Goal: Transaction & Acquisition: Purchase product/service

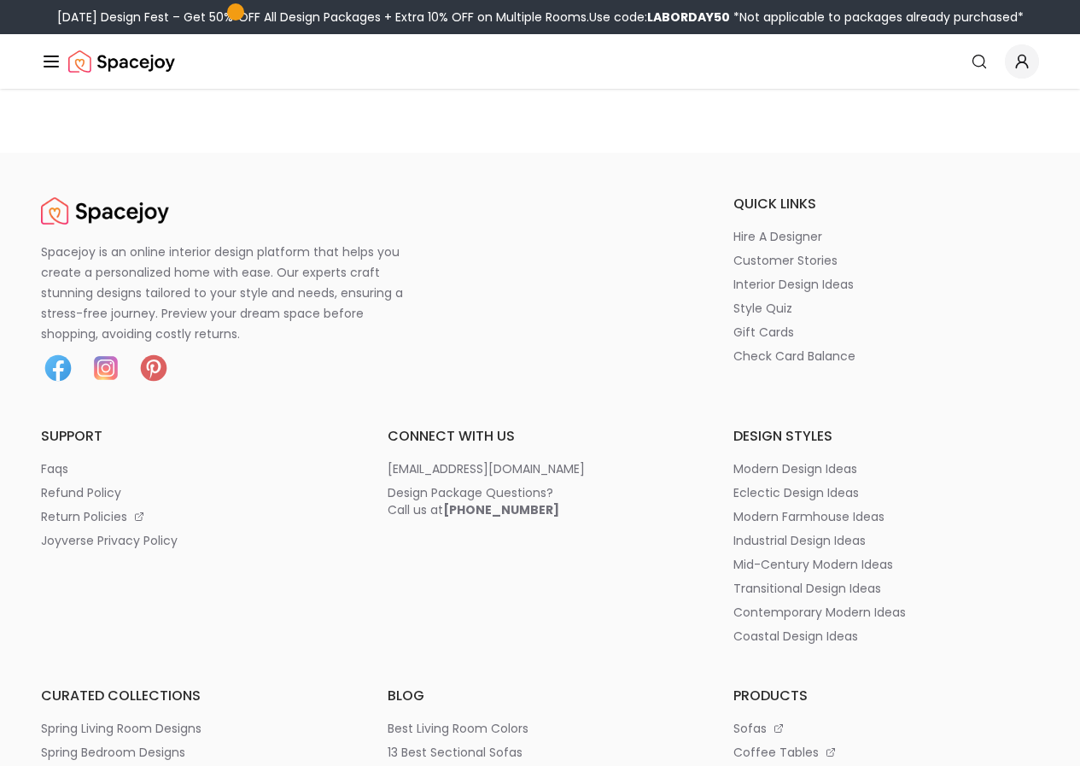
scroll to position [9308, 0]
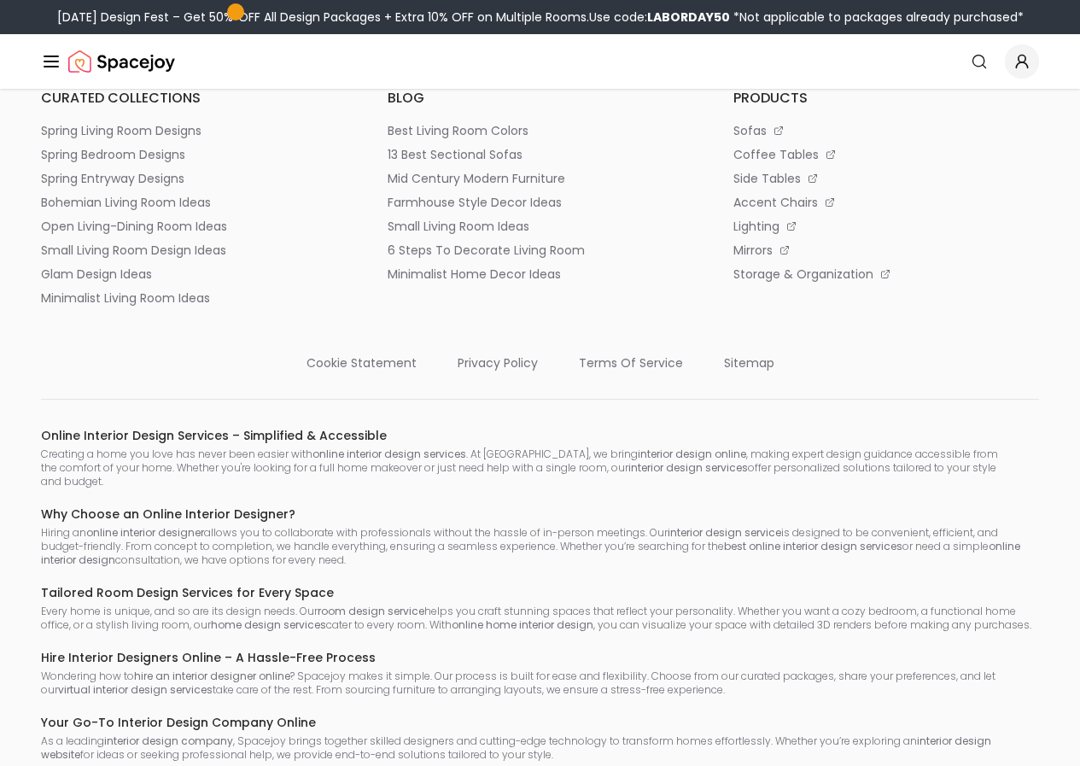
click at [0, 0] on icon "Global" at bounding box center [0, 0] width 0 height 0
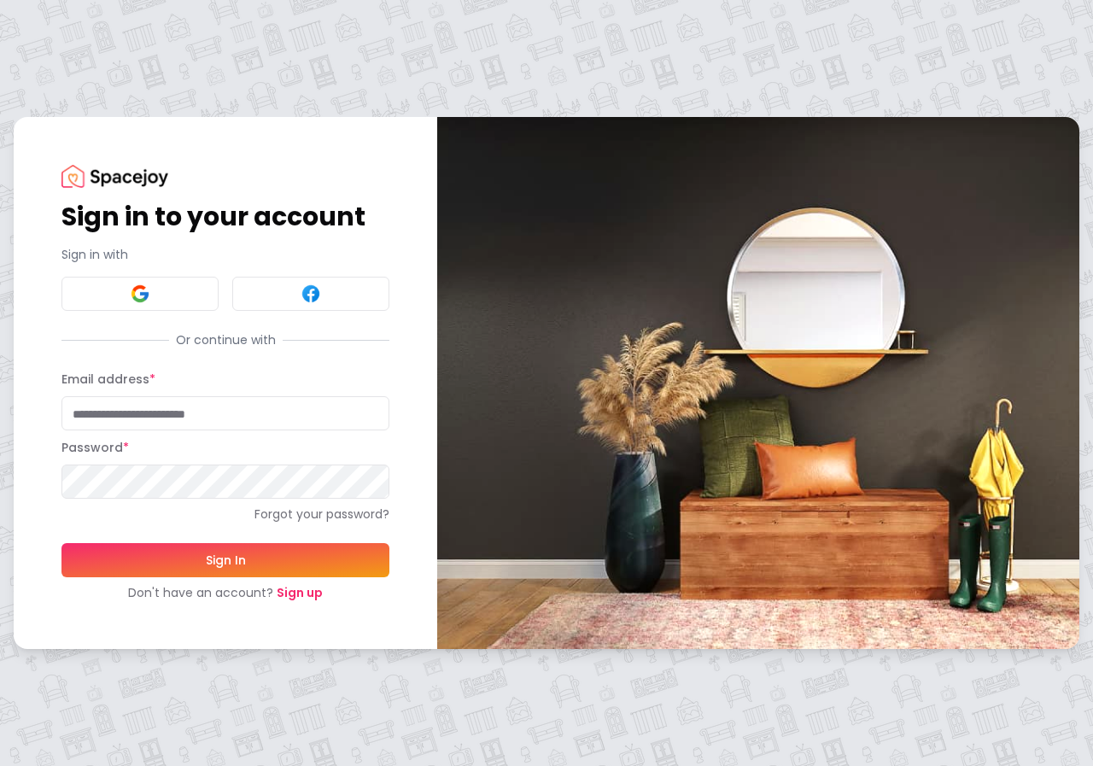
click at [288, 595] on link "Sign up" at bounding box center [300, 592] width 46 height 17
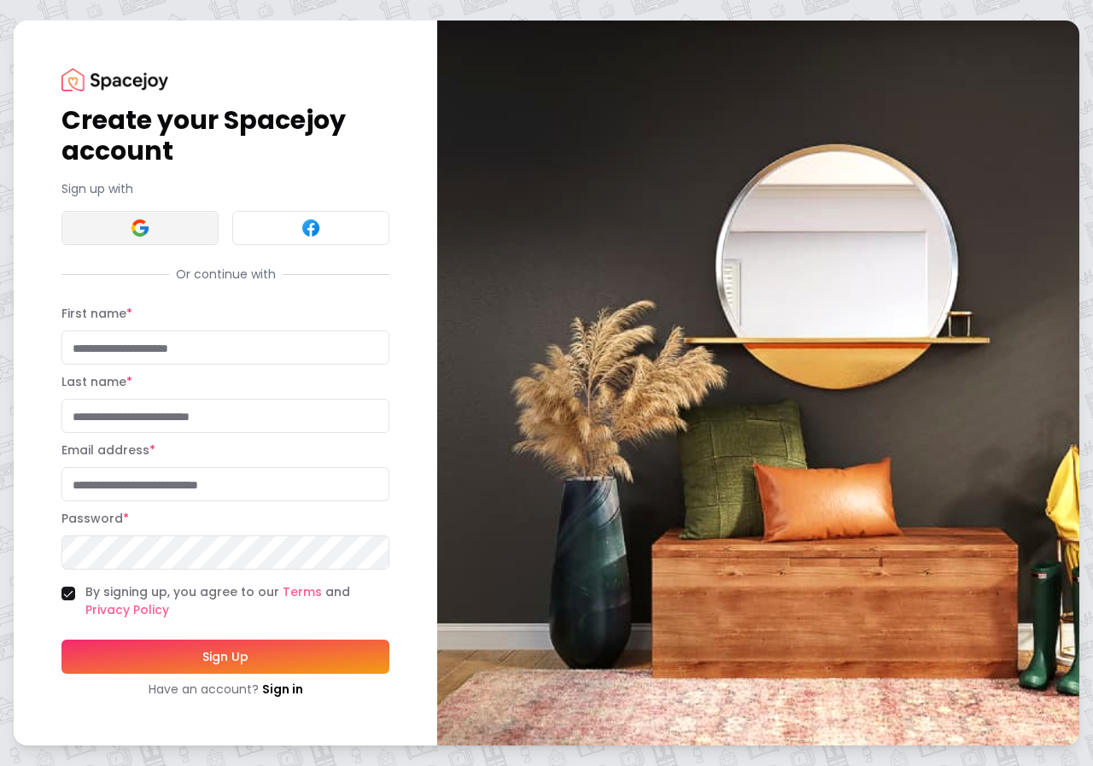
click at [145, 227] on img at bounding box center [140, 228] width 20 height 20
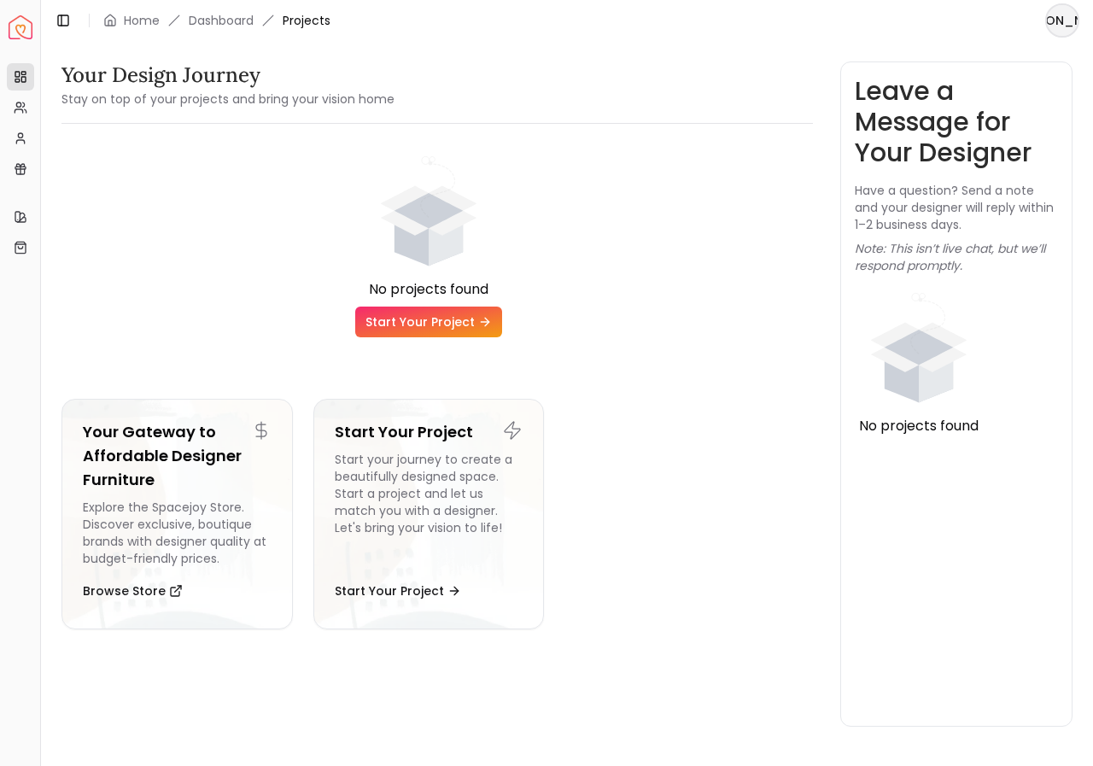
click at [1056, 23] on html "Spacejoy Dashboard Overview Projects My Referrals My Profile Gift Card Balance …" at bounding box center [546, 383] width 1093 height 766
click at [658, 84] on html "Spacejoy Dashboard Overview Projects My Referrals My Profile Gift Card Balance …" at bounding box center [546, 383] width 1093 height 766
click at [18, 132] on icon at bounding box center [21, 139] width 14 height 14
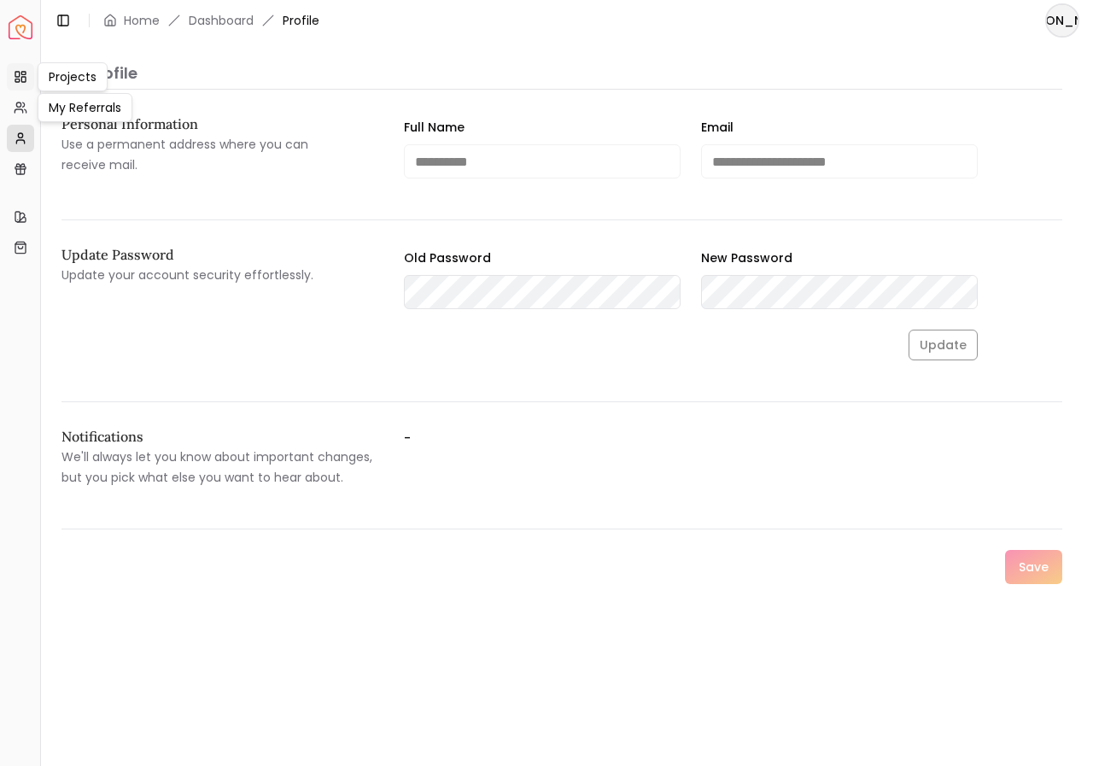
click at [23, 79] on icon at bounding box center [21, 77] width 14 height 14
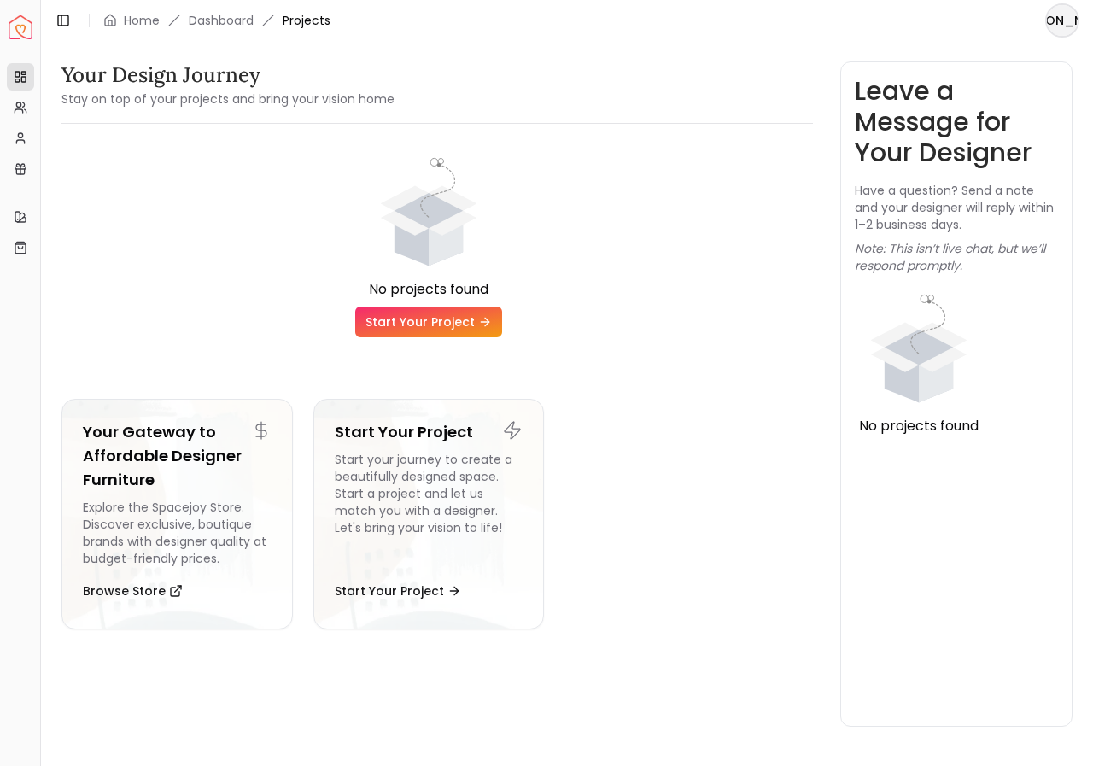
click at [439, 316] on link "Start Your Project" at bounding box center [428, 322] width 147 height 31
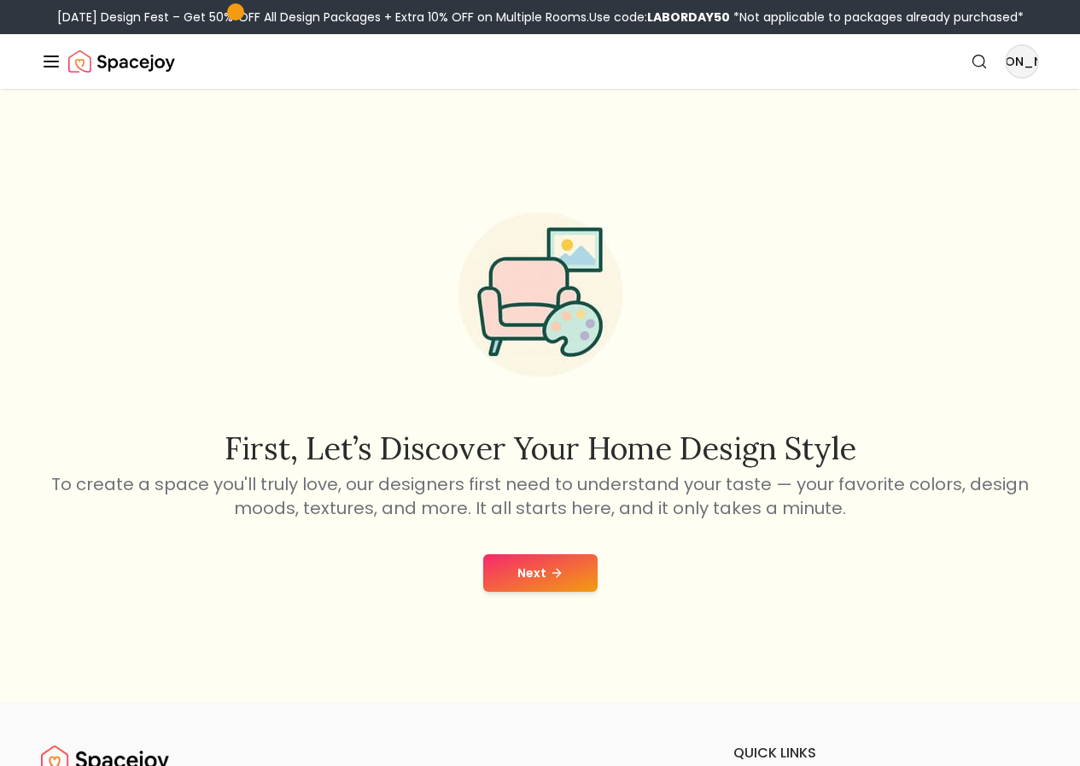
click at [554, 592] on button "Next" at bounding box center [540, 573] width 114 height 38
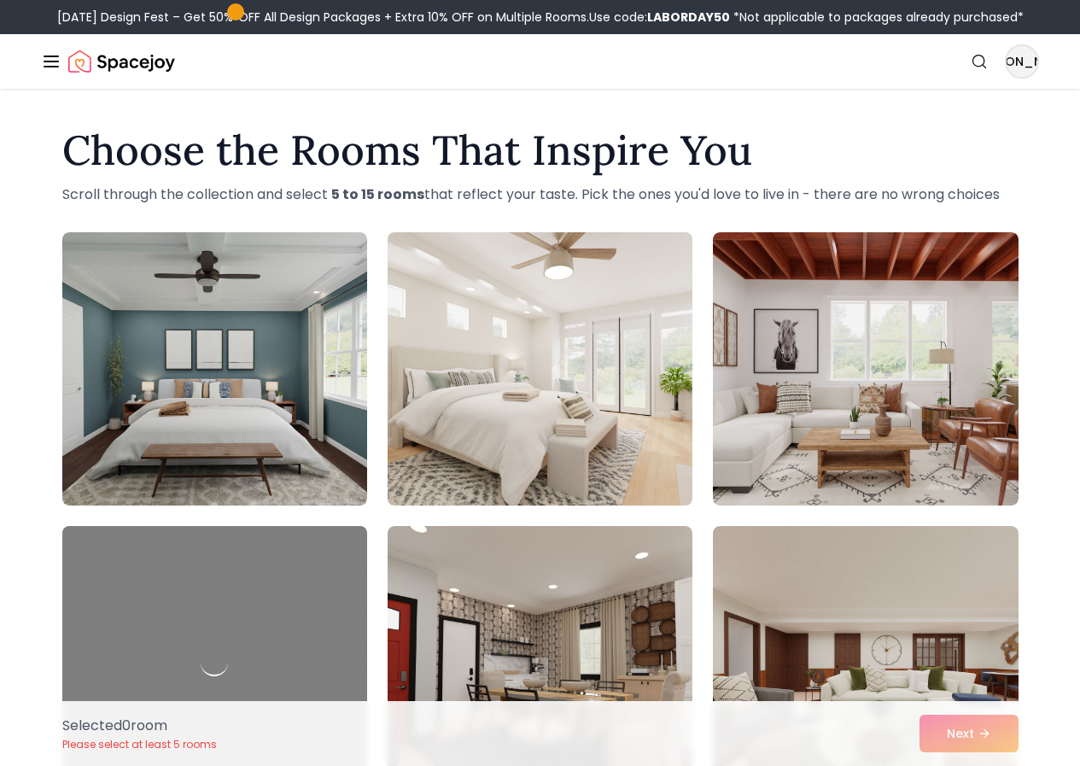
click at [485, 471] on img at bounding box center [540, 368] width 320 height 287
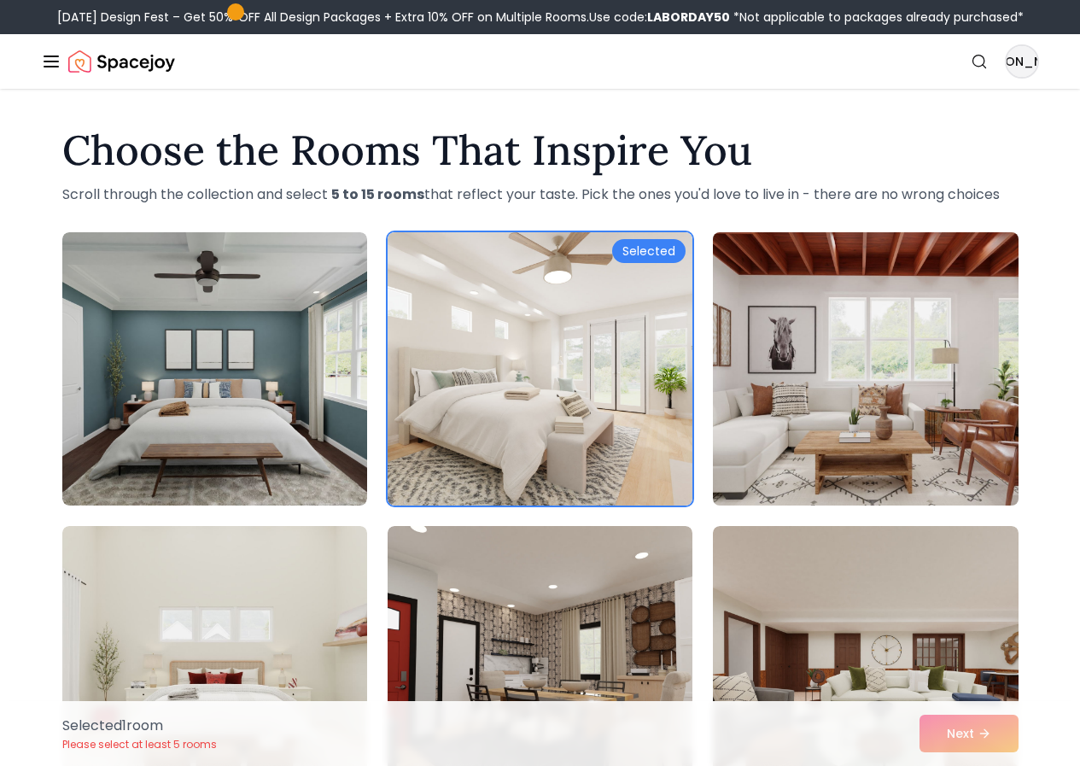
click at [830, 465] on img at bounding box center [865, 368] width 320 height 287
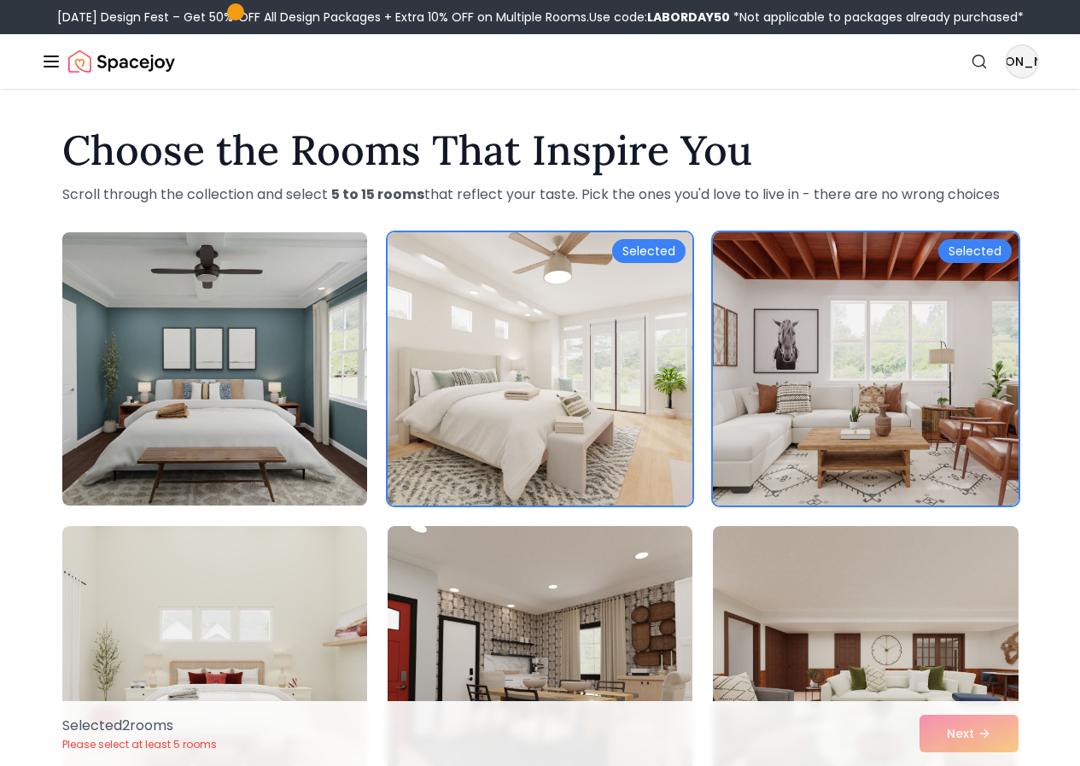
click at [229, 425] on img at bounding box center [215, 368] width 320 height 287
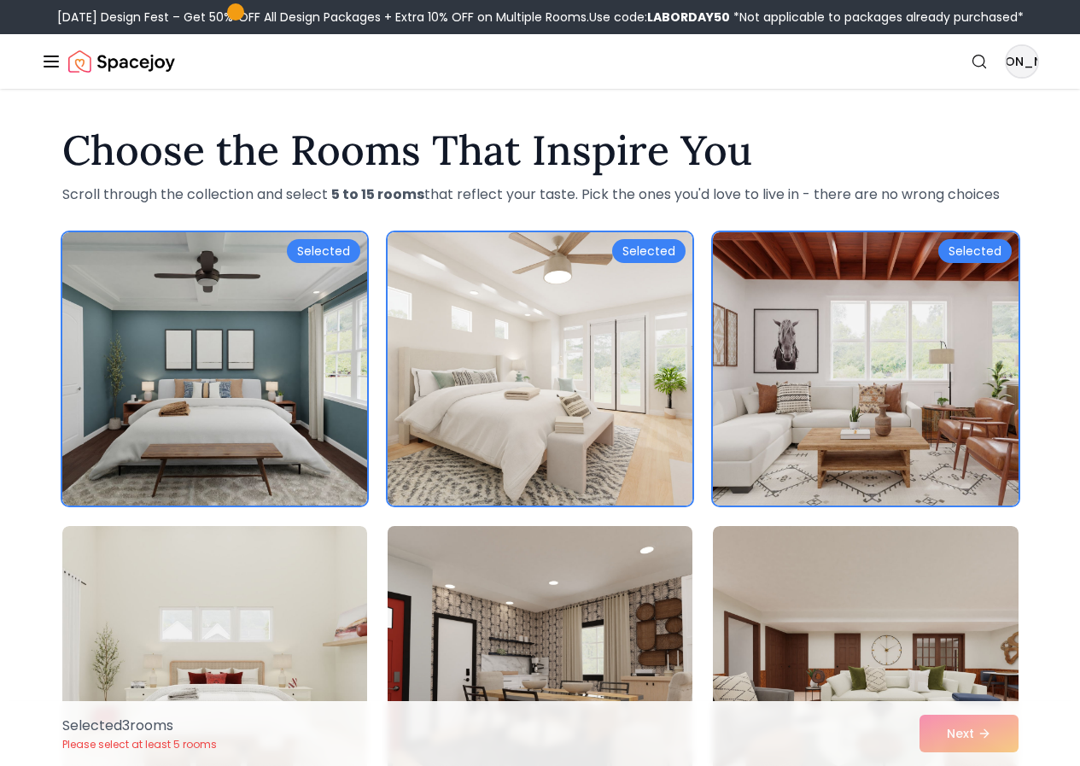
click at [607, 620] on img at bounding box center [540, 662] width 320 height 287
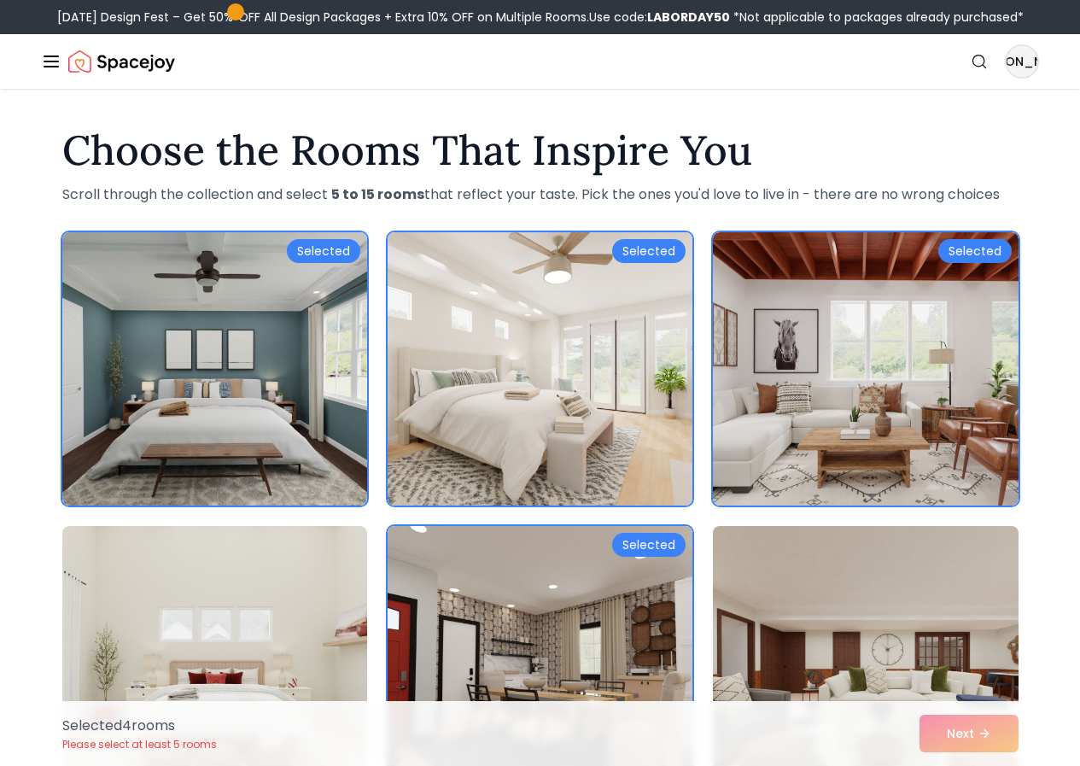
click at [833, 640] on img at bounding box center [865, 662] width 320 height 287
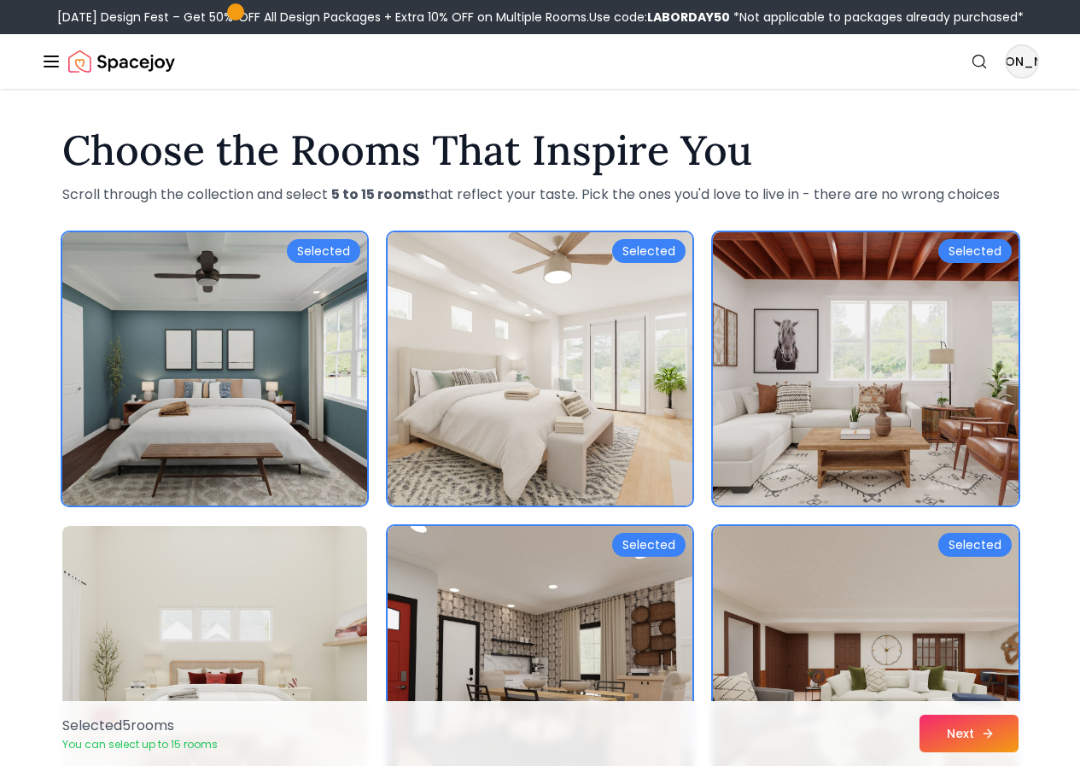
click at [950, 728] on button "Next" at bounding box center [969, 734] width 99 height 38
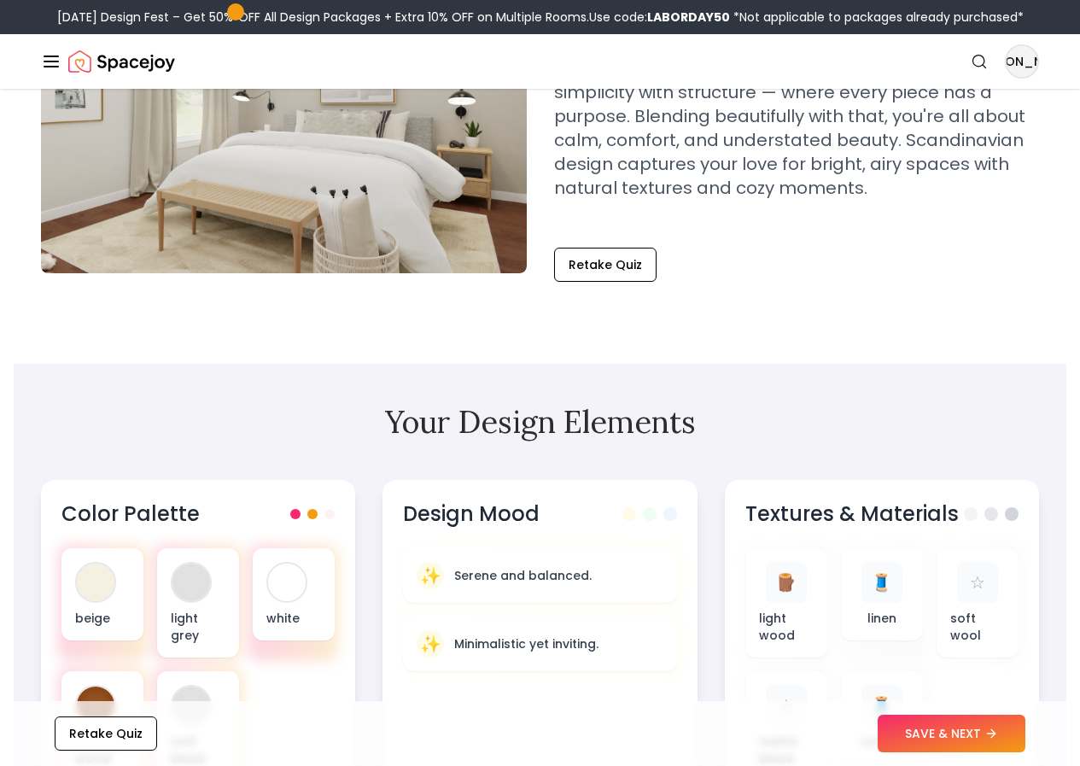
scroll to position [85, 0]
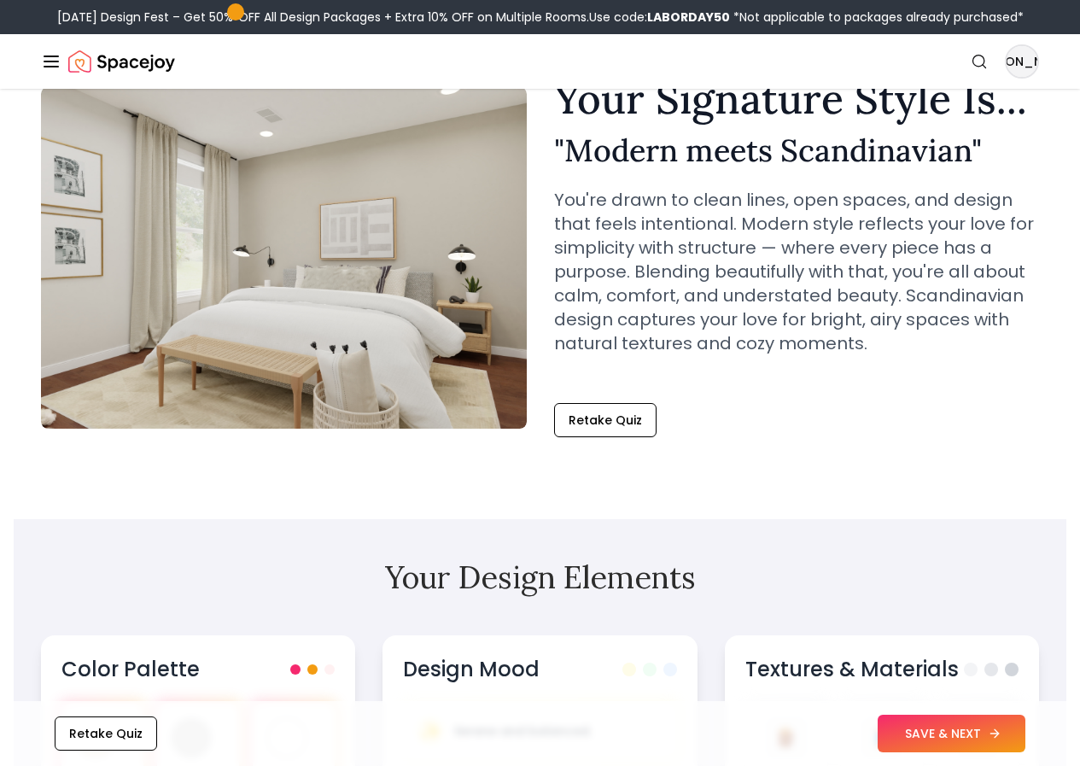
click at [1010, 742] on button "SAVE & NEXT" at bounding box center [952, 734] width 148 height 38
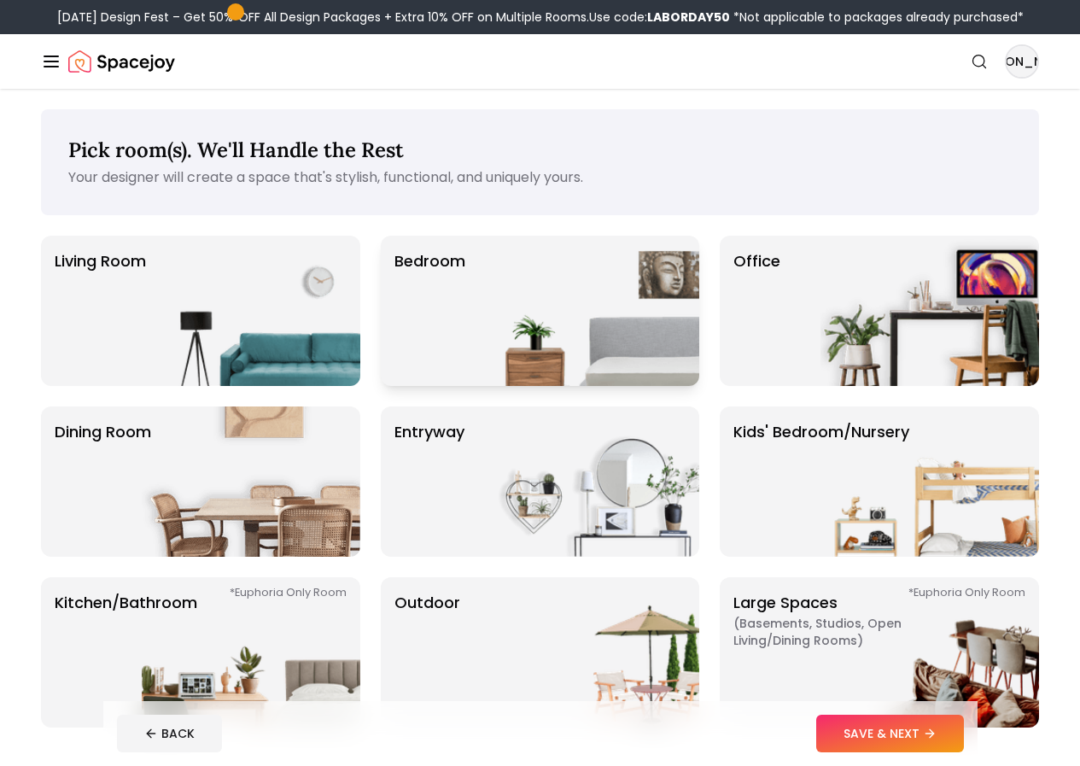
click at [611, 386] on img at bounding box center [590, 311] width 219 height 150
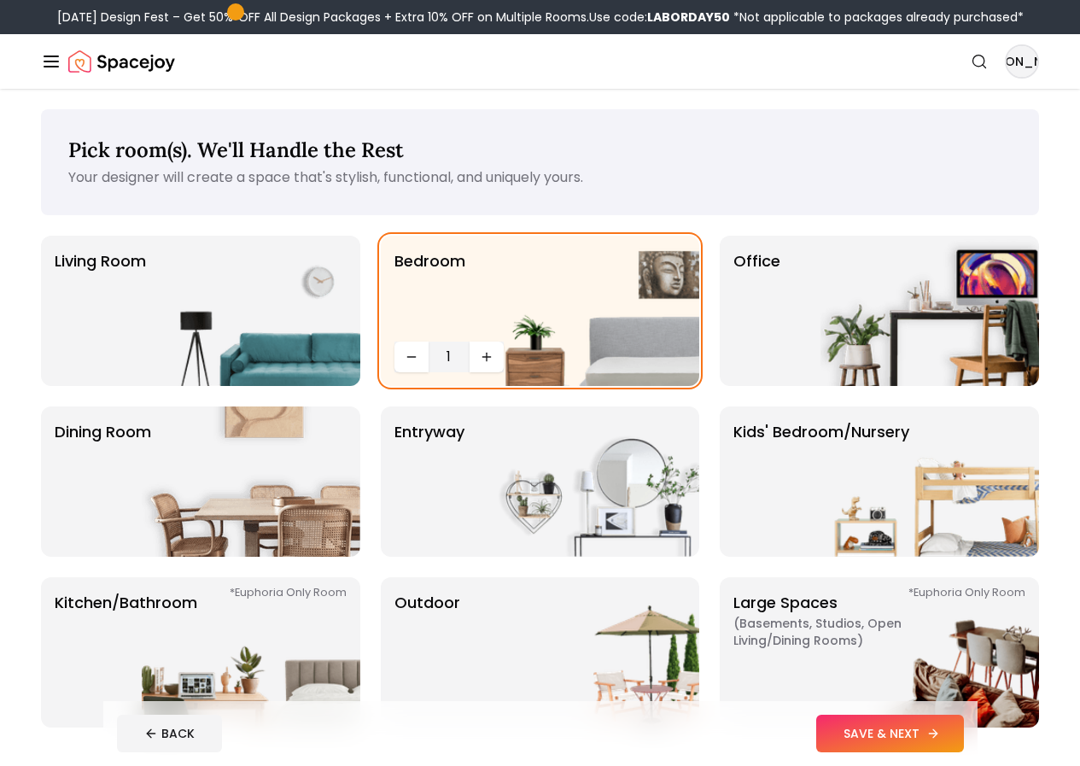
click at [935, 729] on button "SAVE & NEXT" at bounding box center [890, 734] width 148 height 38
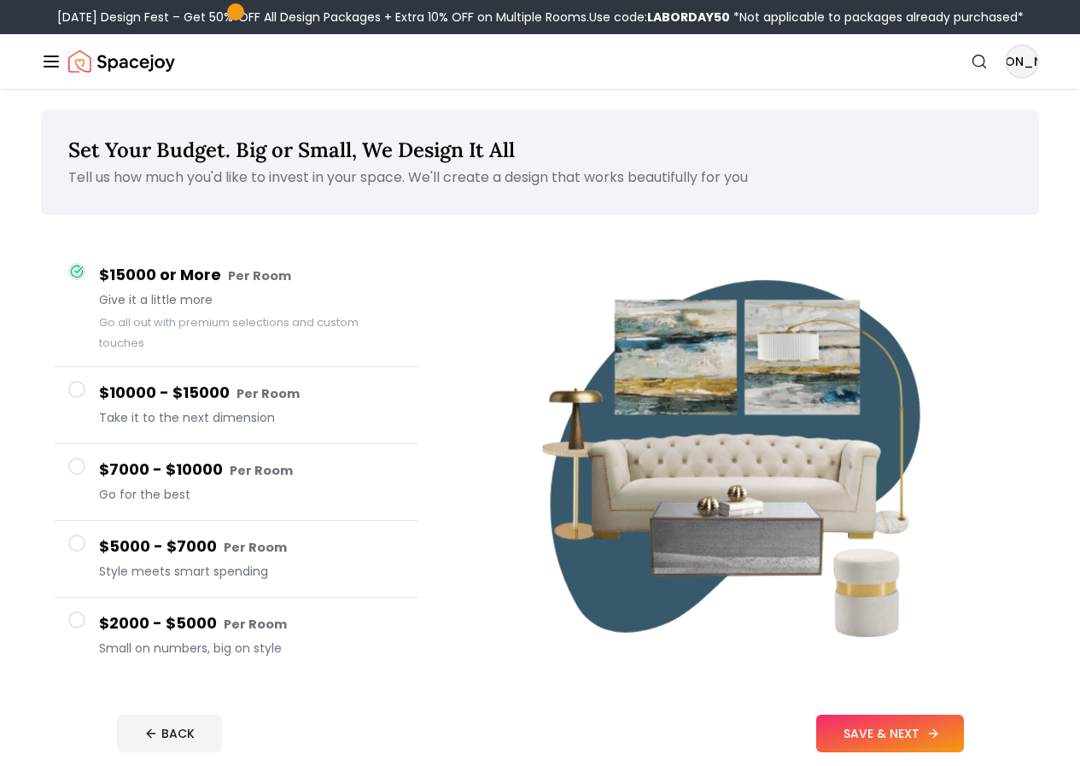
click at [959, 740] on button "SAVE & NEXT" at bounding box center [890, 734] width 148 height 38
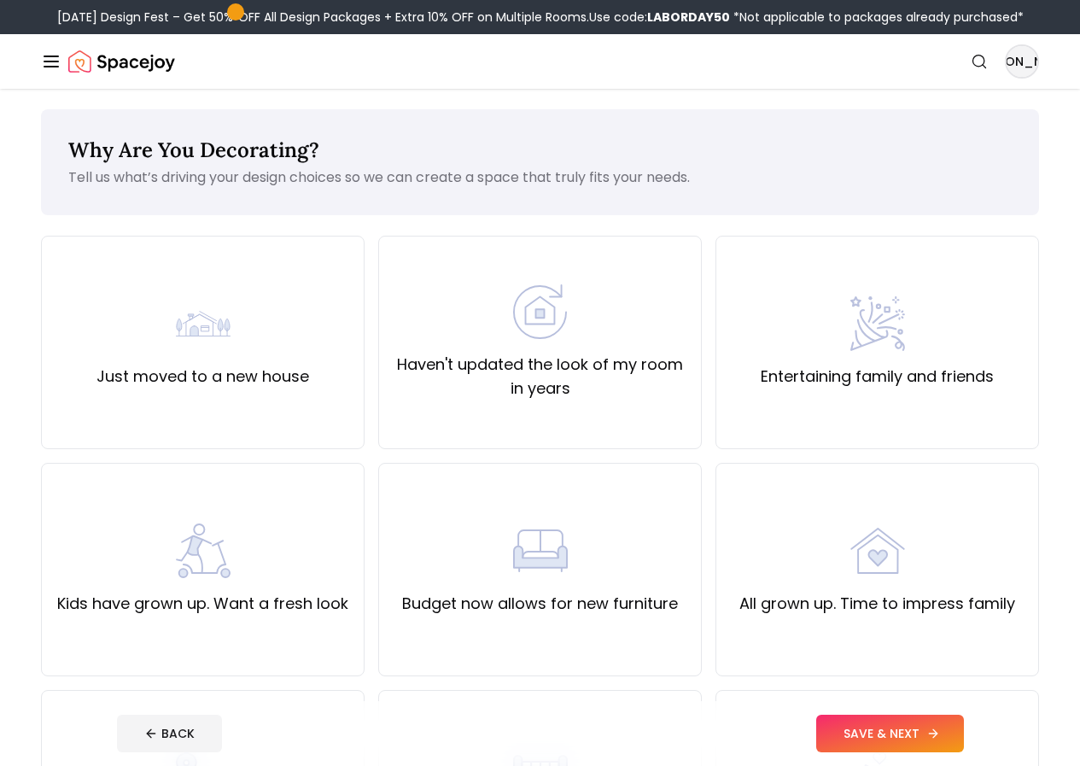
click at [953, 729] on button "SAVE & NEXT" at bounding box center [890, 734] width 148 height 38
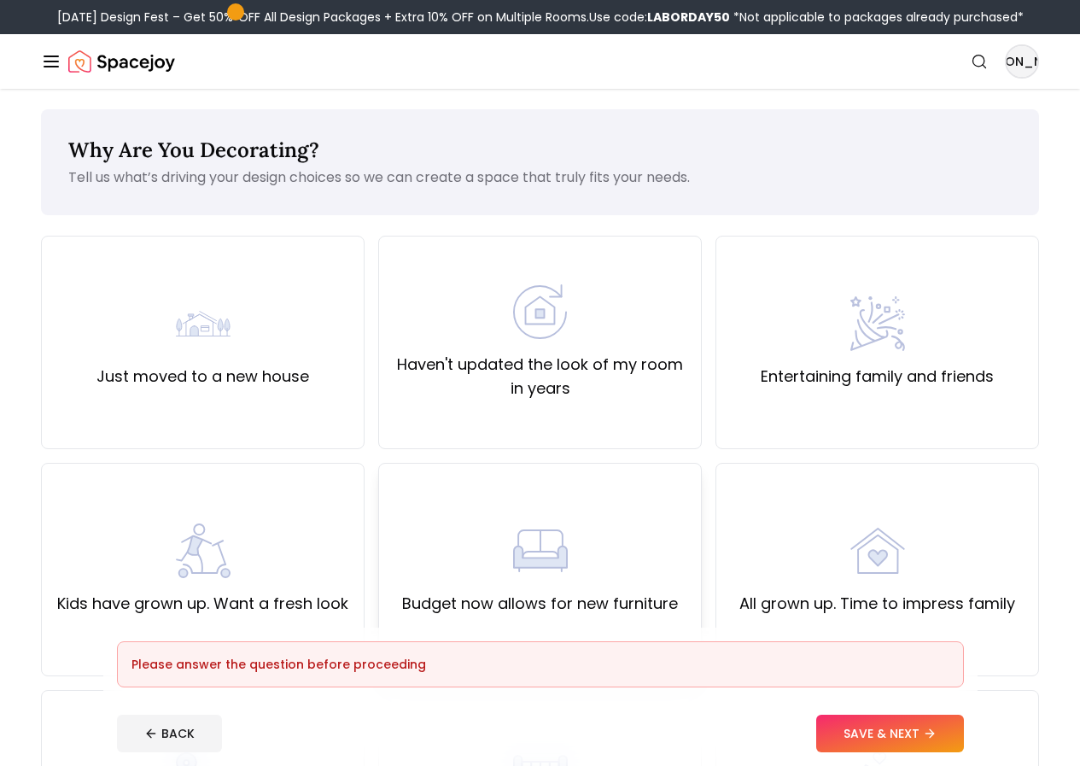
click at [645, 536] on div "Budget now allows for new furniture" at bounding box center [540, 569] width 324 height 213
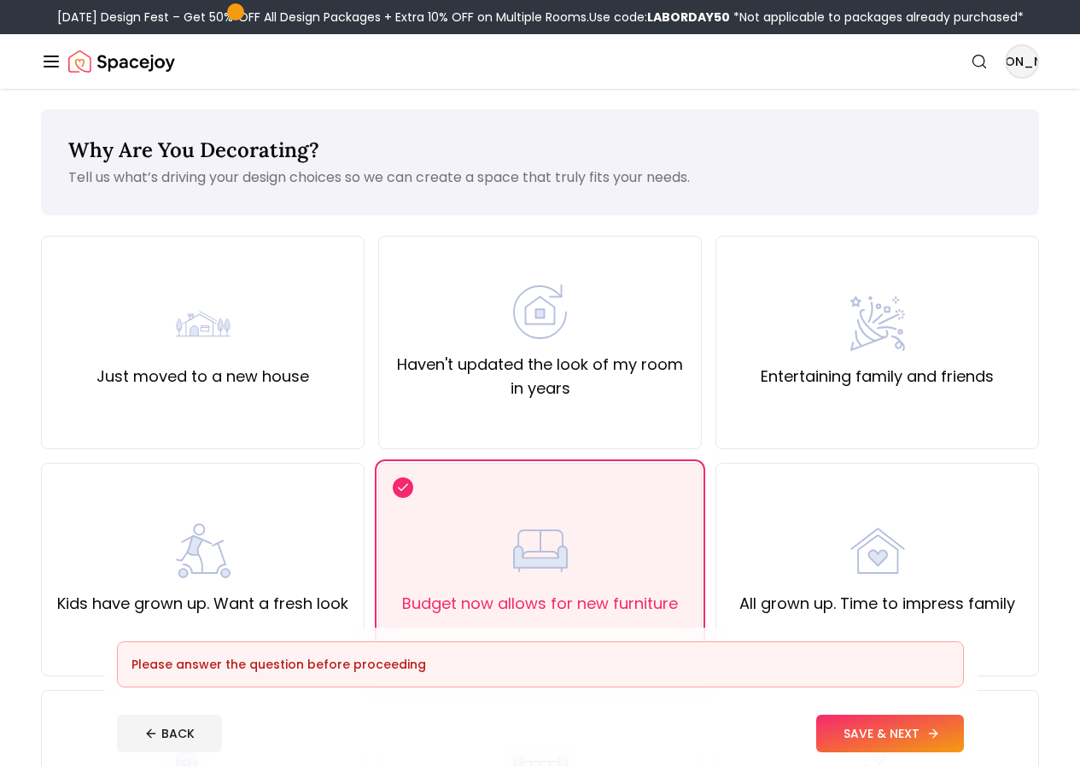
click at [964, 731] on button "SAVE & NEXT" at bounding box center [890, 734] width 148 height 38
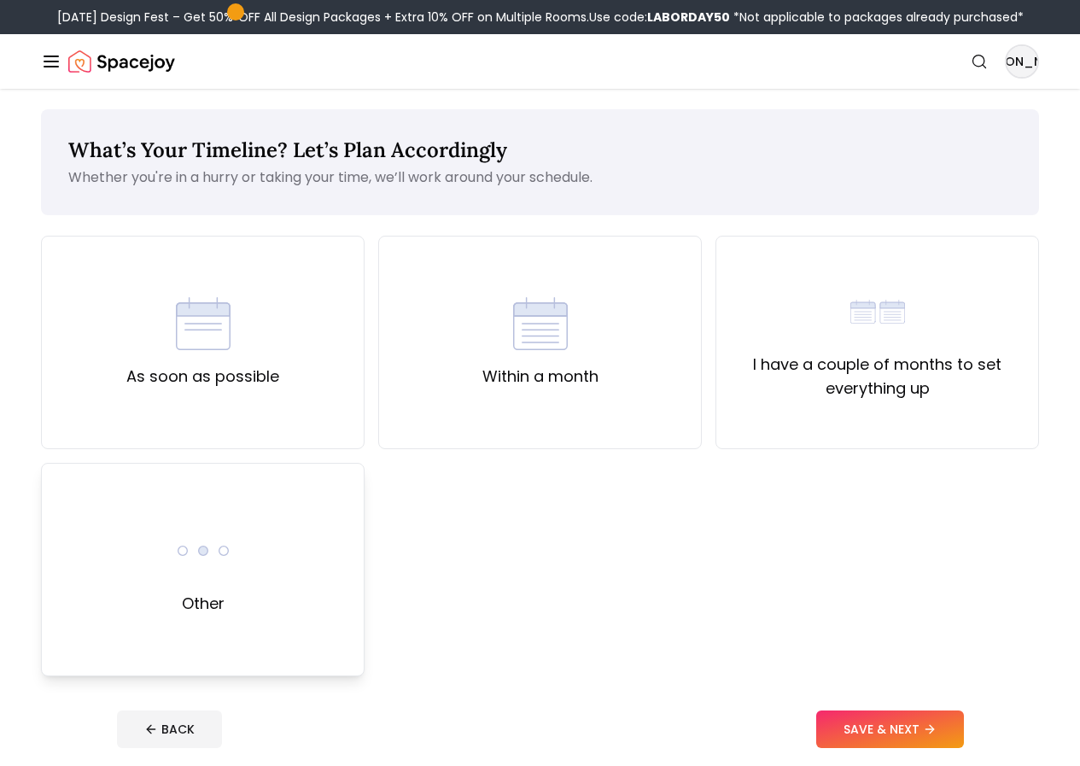
click at [264, 577] on div "Other" at bounding box center [203, 569] width 324 height 213
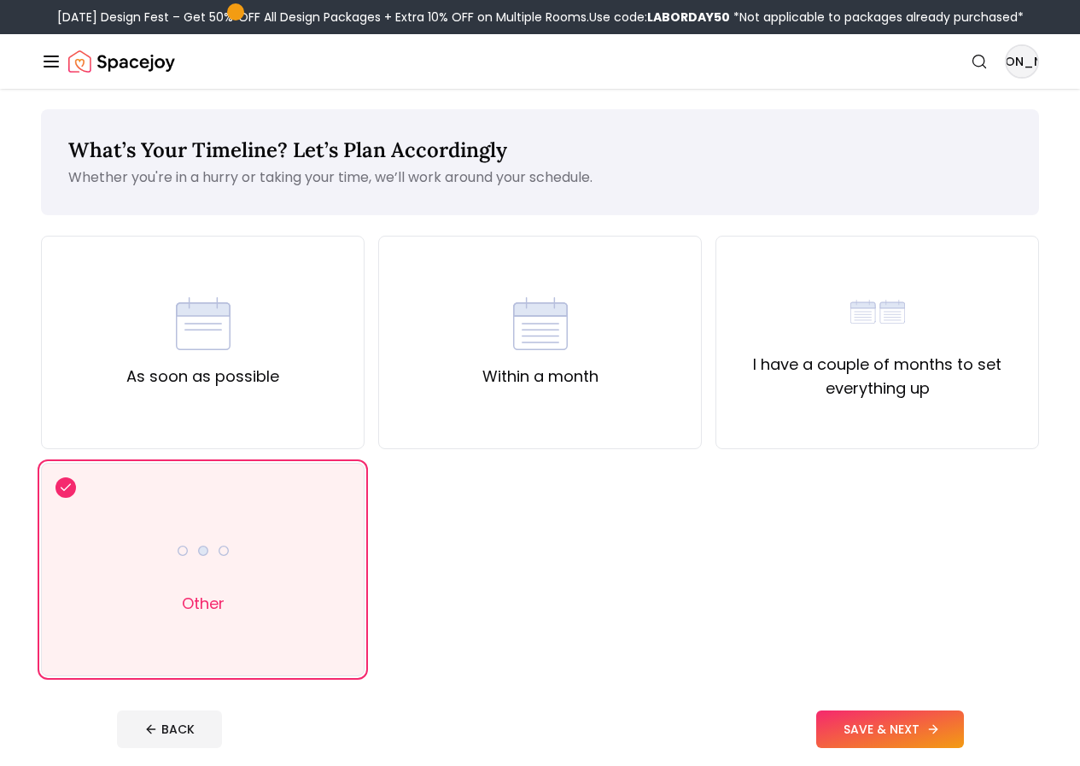
click at [927, 734] on button "SAVE & NEXT" at bounding box center [890, 730] width 148 height 38
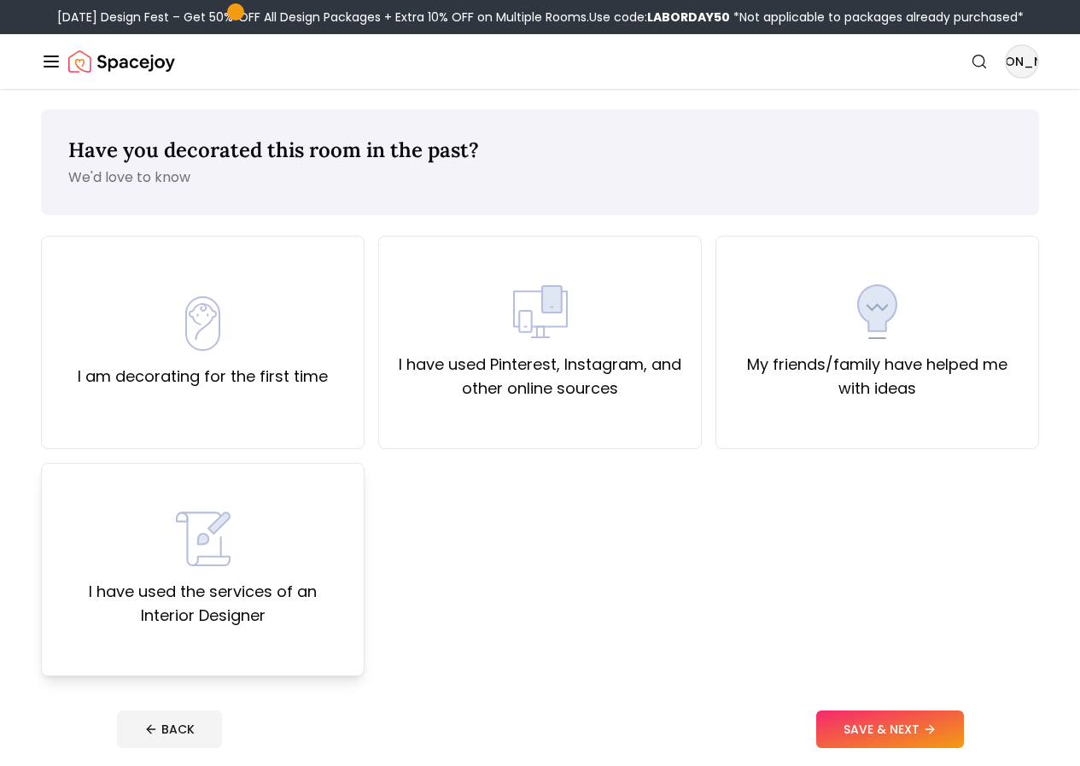
click at [324, 529] on div "I have used the services of an Interior Designer" at bounding box center [203, 569] width 324 height 213
drag, startPoint x: 324, startPoint y: 529, endPoint x: 343, endPoint y: 540, distance: 22.2
click at [324, 529] on div "I have used the services of an Interior Designer" at bounding box center [203, 569] width 324 height 213
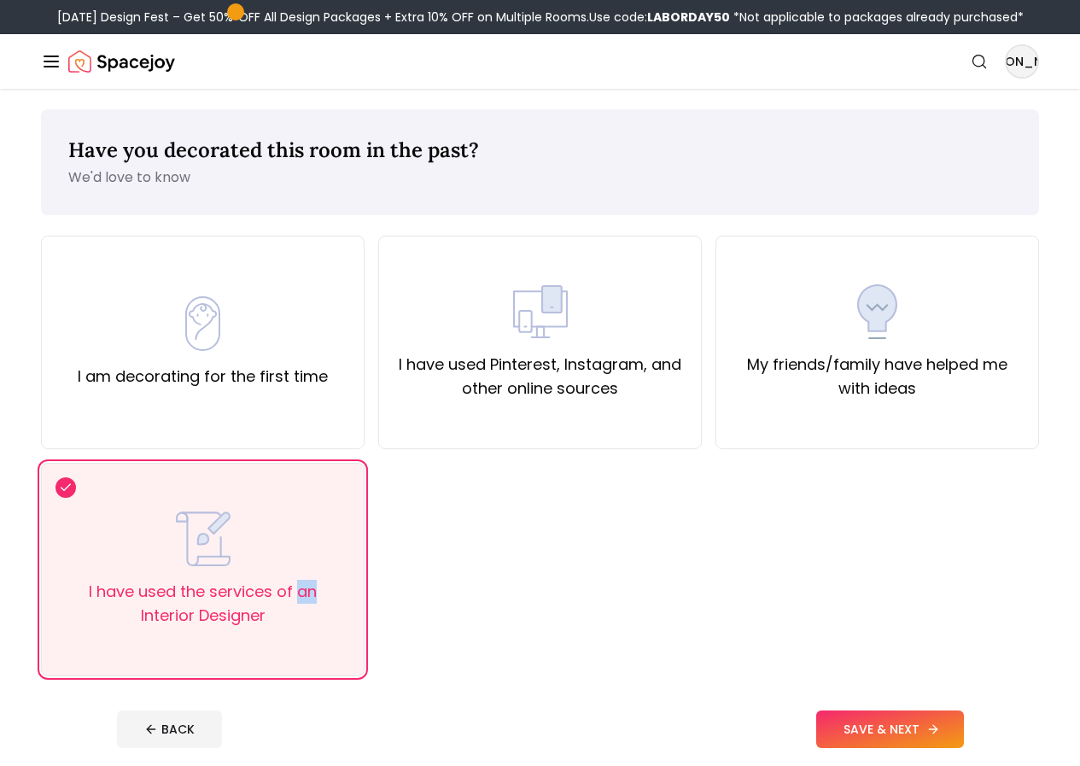
click at [881, 726] on button "SAVE & NEXT" at bounding box center [890, 730] width 148 height 38
click at [881, 726] on div "BACK SAVE & NEXT" at bounding box center [540, 730] width 847 height 38
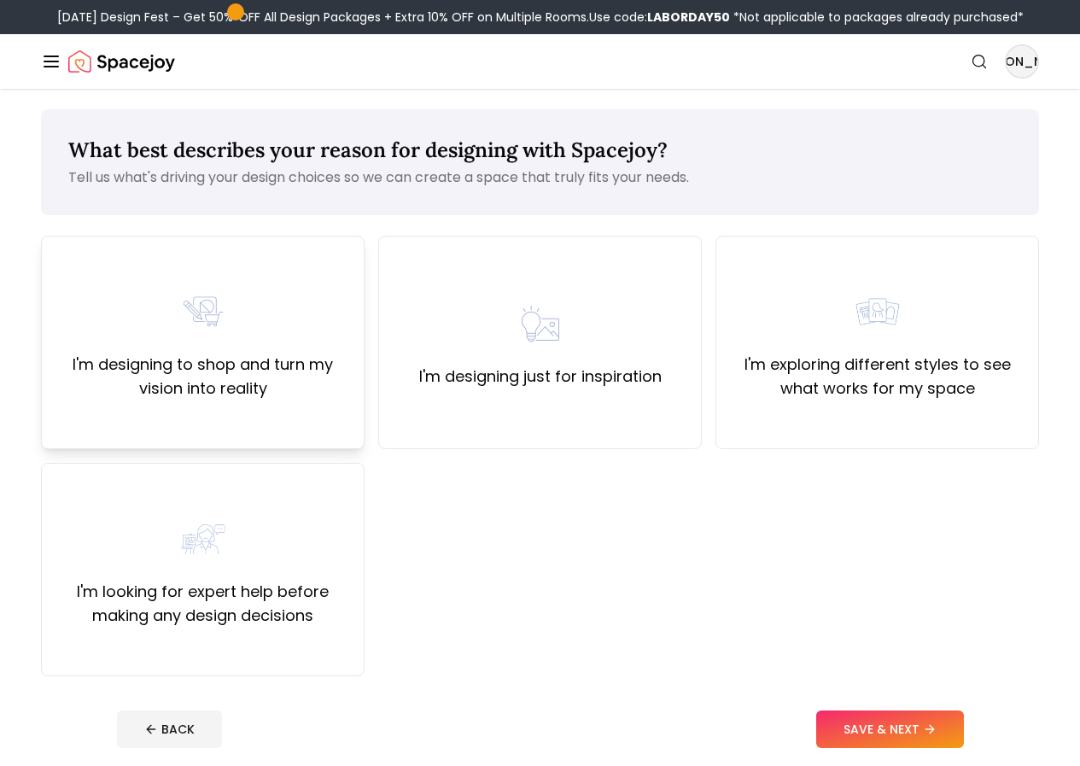
click at [216, 400] on label "I'm designing to shop and turn my vision into reality" at bounding box center [203, 377] width 295 height 48
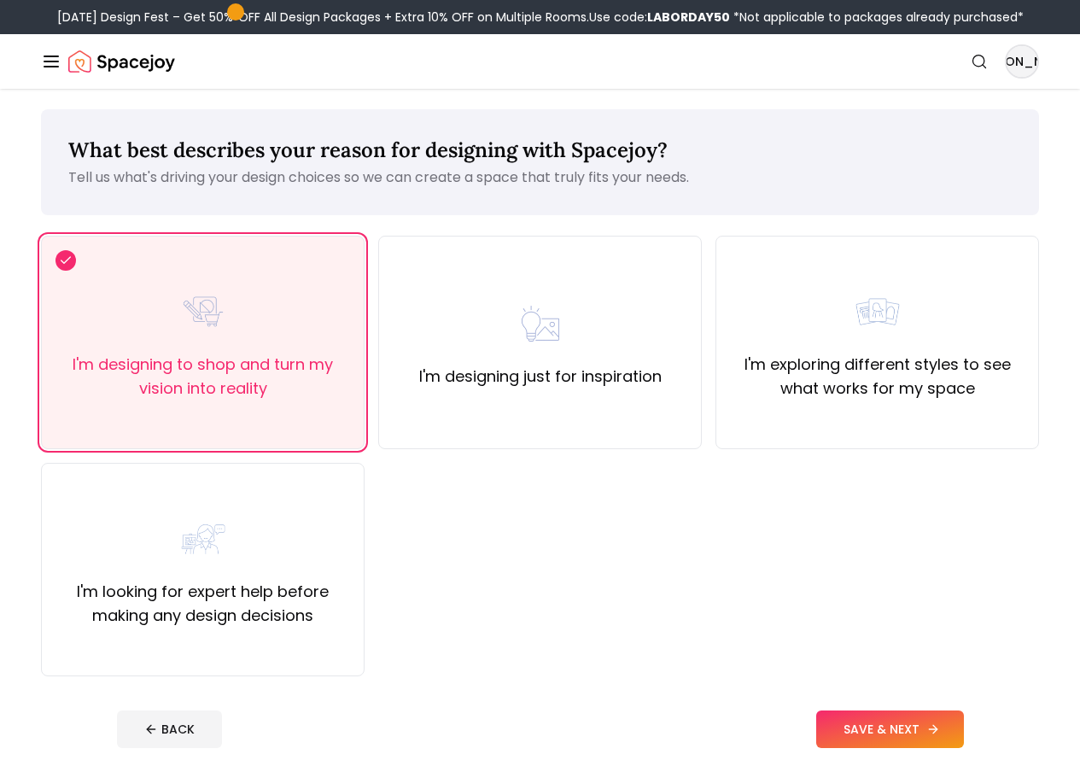
click at [927, 723] on button "SAVE & NEXT" at bounding box center [890, 730] width 148 height 38
